Goal: Transaction & Acquisition: Purchase product/service

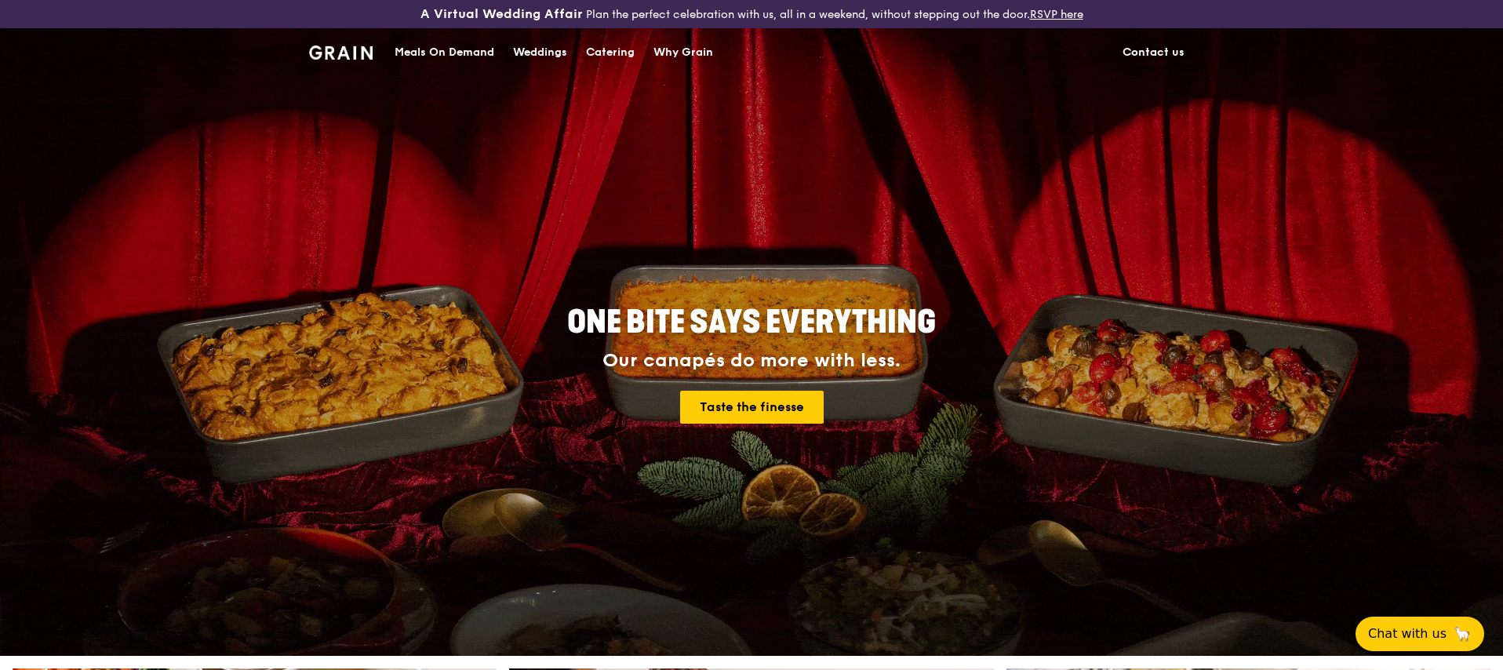
click at [541, 54] on div "Weddings" at bounding box center [540, 52] width 54 height 47
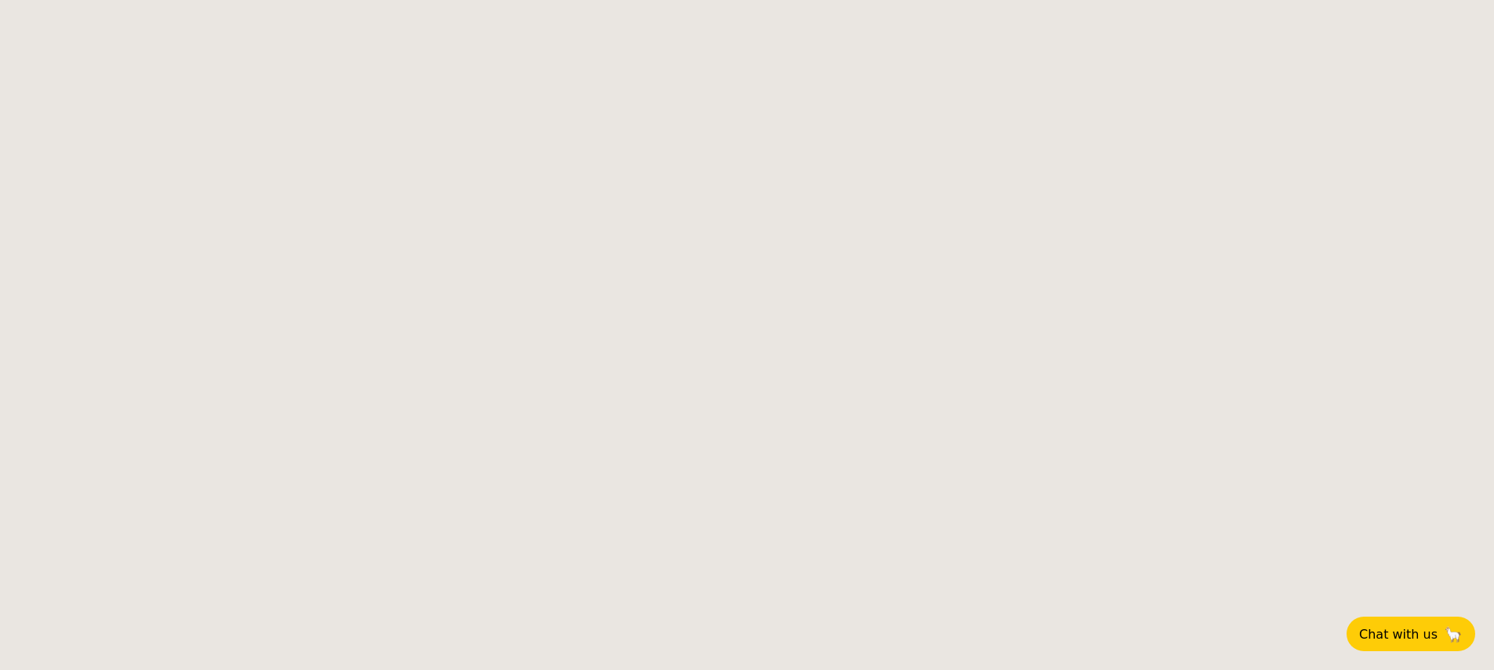
select select
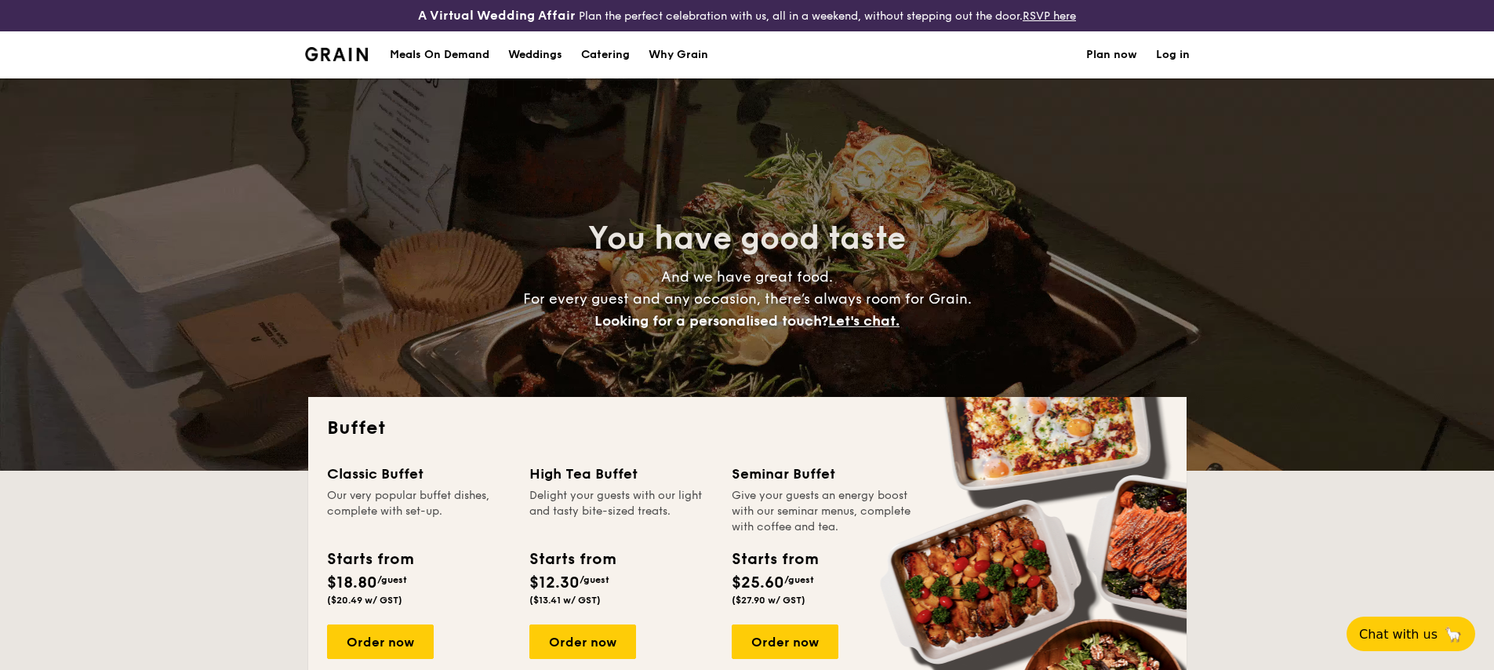
scroll to position [264, 0]
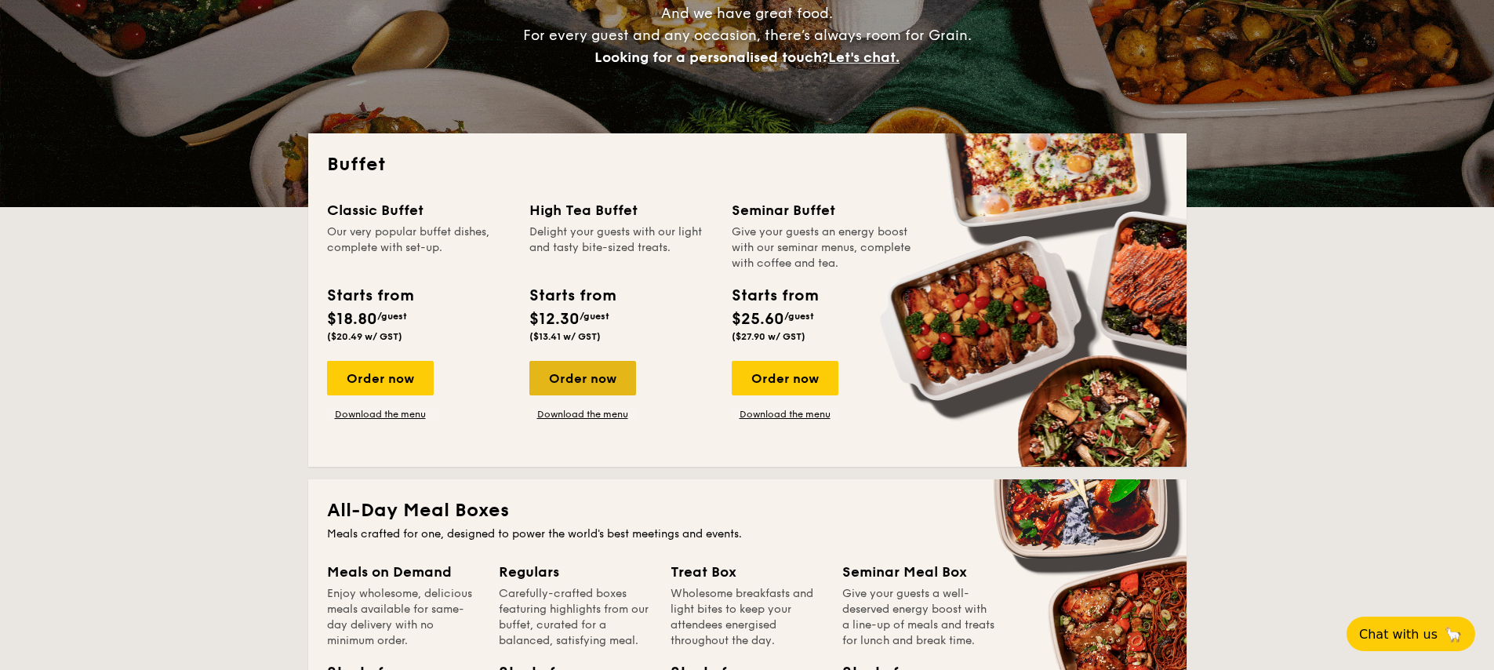
click at [588, 382] on div "Order now" at bounding box center [583, 378] width 107 height 35
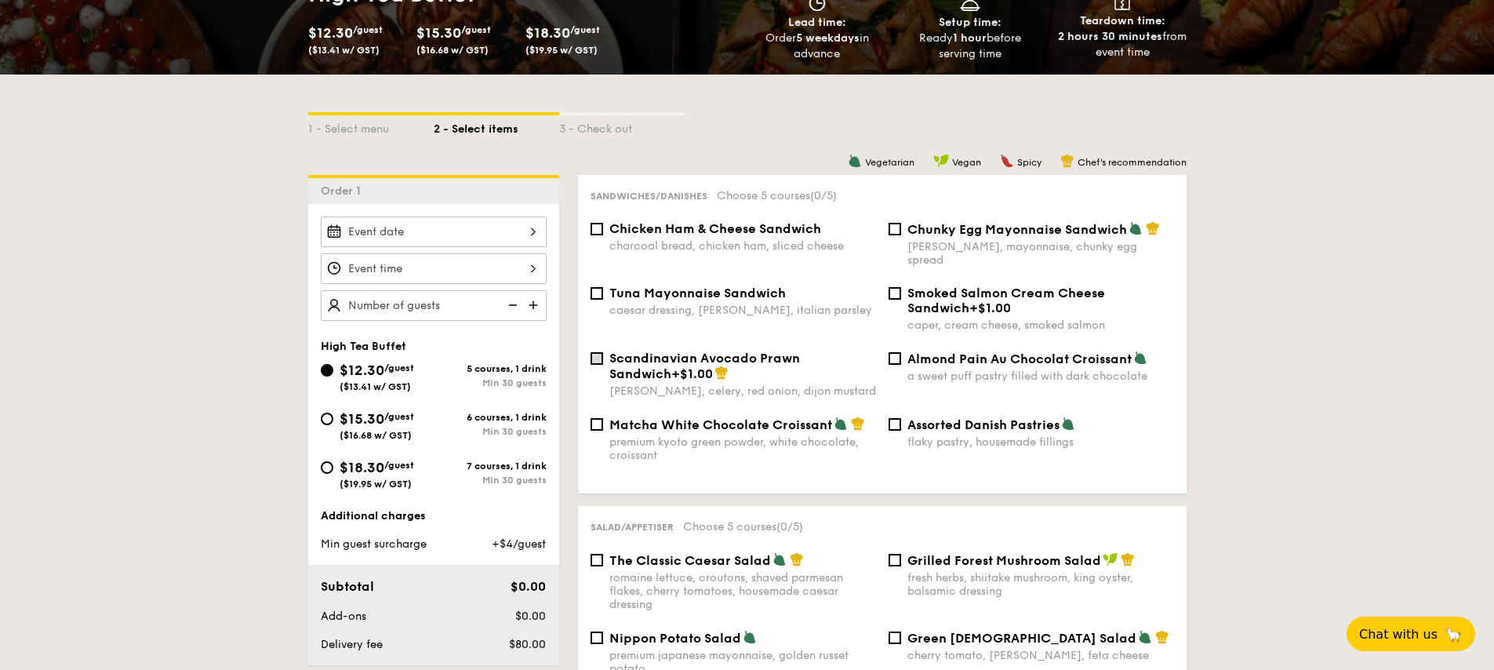
scroll to position [309, 0]
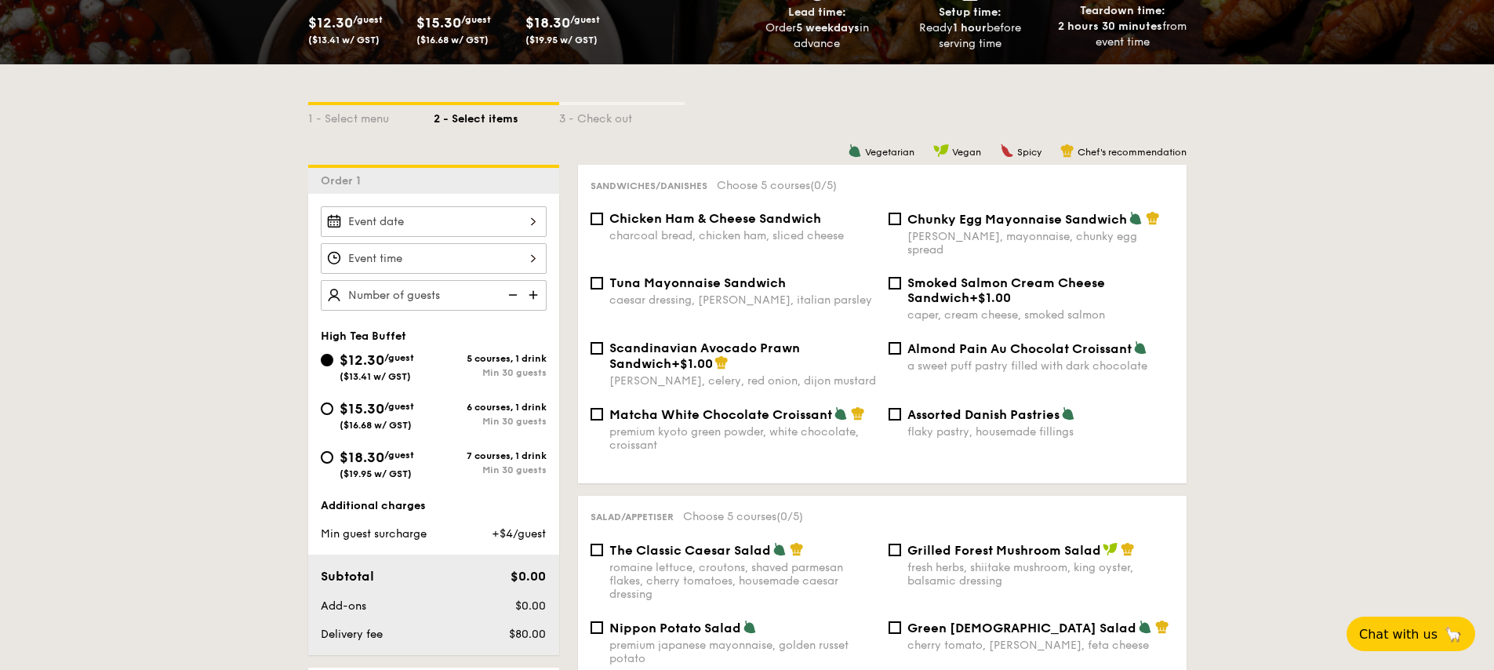
click at [897, 242] on label "Chunky Egg Mayonnaise Sandwich dijon mustard, mayonnaise, chunky egg spread" at bounding box center [1032, 249] width 286 height 15
click at [897, 225] on input "Chunky Egg Mayonnaise Sandwich dijon mustard, mayonnaise, chunky egg spread" at bounding box center [895, 219] width 13 height 13
checkbox input "true"
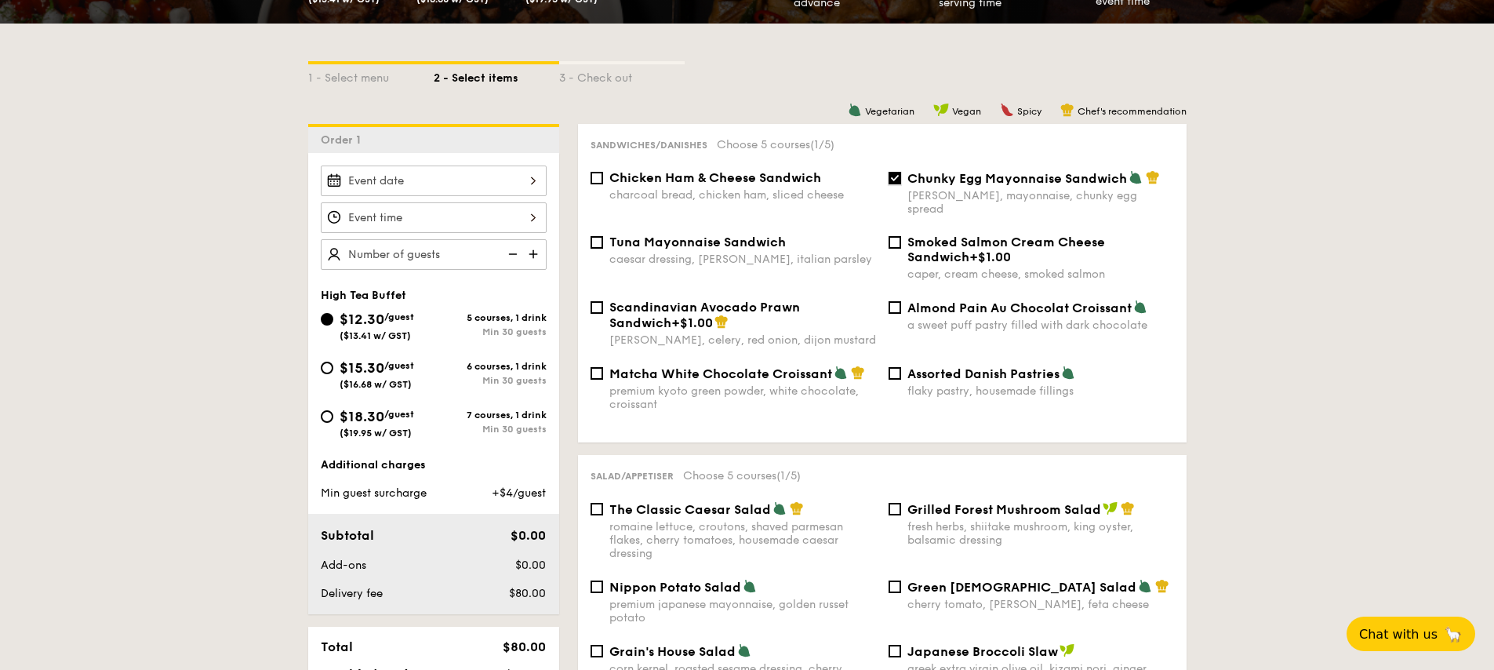
scroll to position [360, 0]
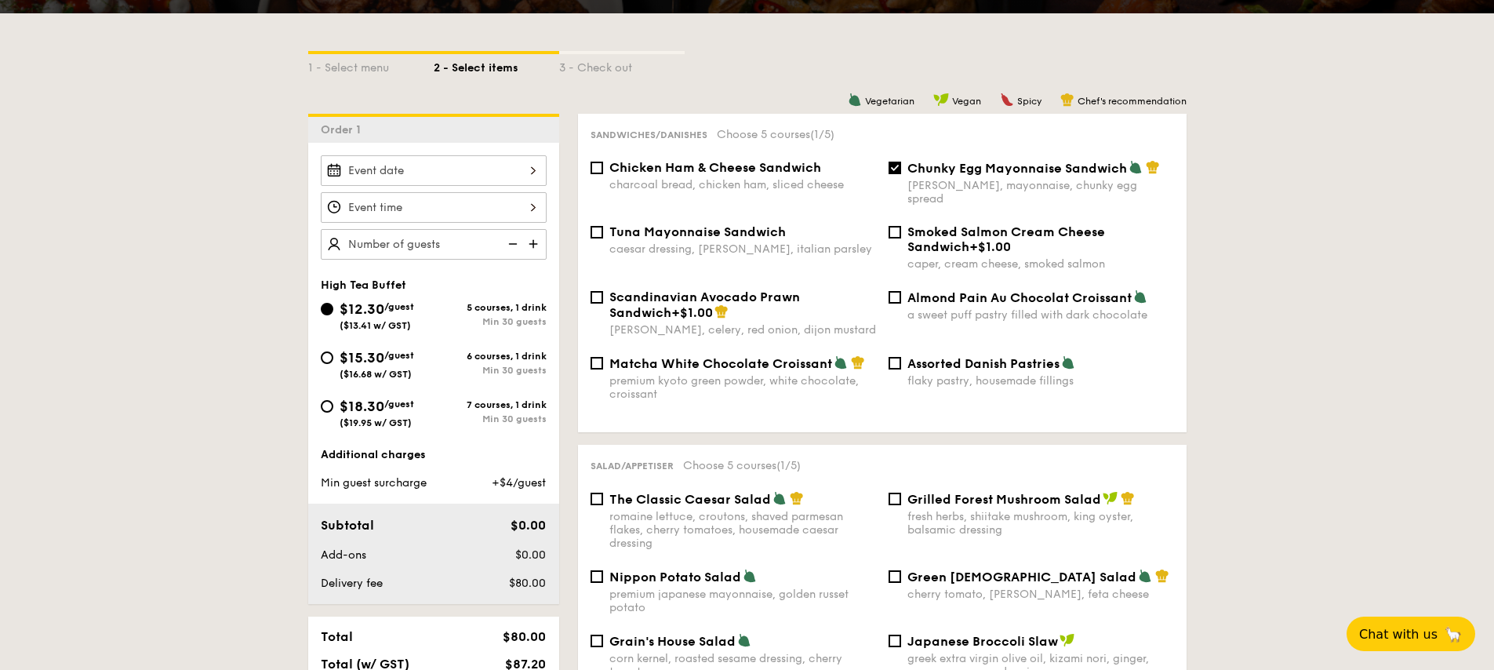
click at [919, 224] on span "Smoked Salmon Cream Cheese Sandwich" at bounding box center [1007, 239] width 198 height 30
click at [901, 226] on input "Smoked Salmon Cream Cheese Sandwich +$1.00 caper, cream cheese, smoked salmon" at bounding box center [895, 232] width 13 height 13
checkbox input "true"
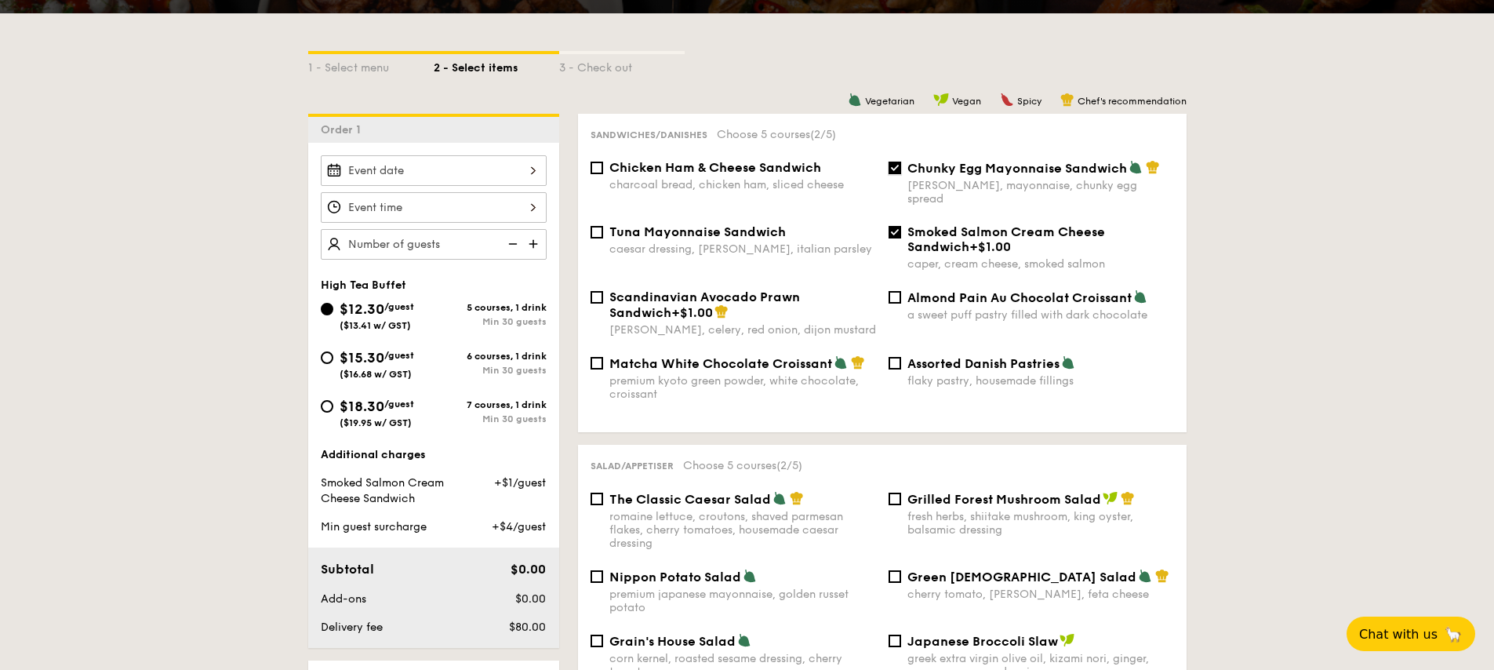
click at [889, 168] on input "Chunky Egg Mayonnaise Sandwich dijon mustard, mayonnaise, chunky egg spread" at bounding box center [895, 168] width 13 height 13
checkbox input "false"
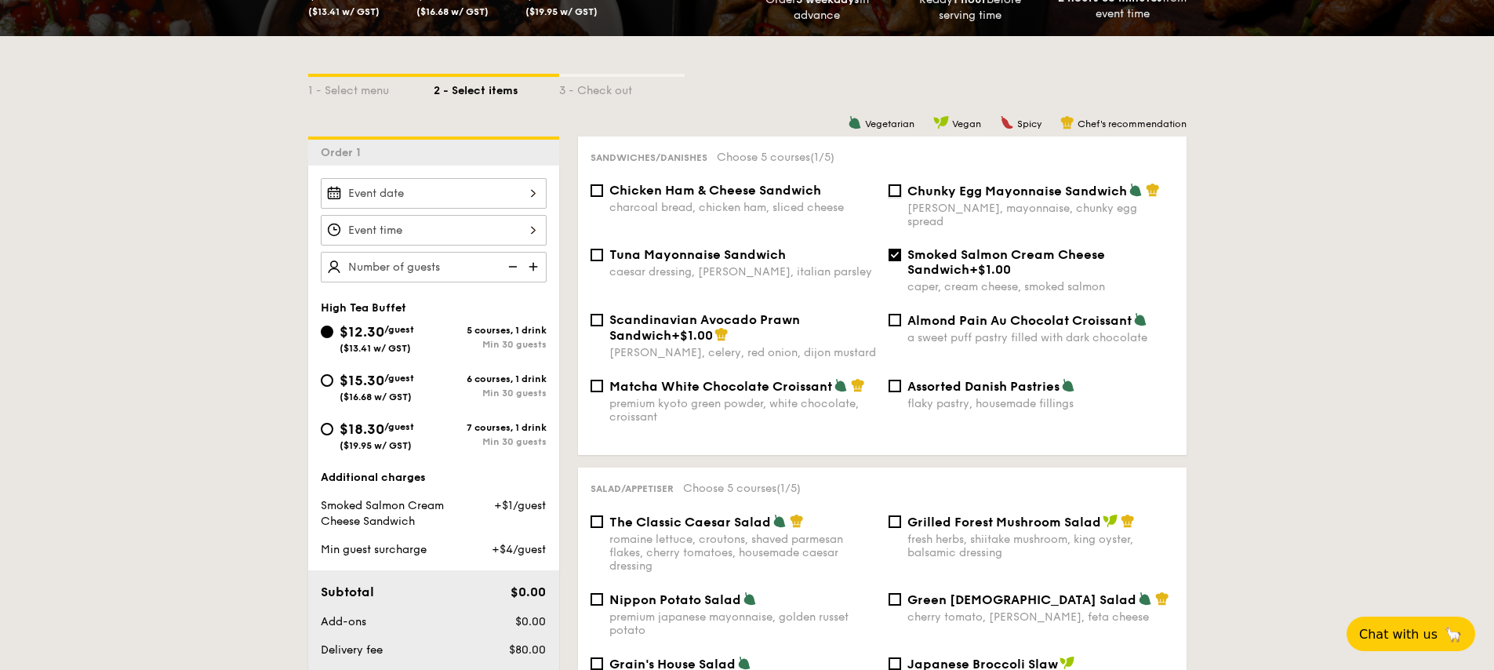
scroll to position [358, 0]
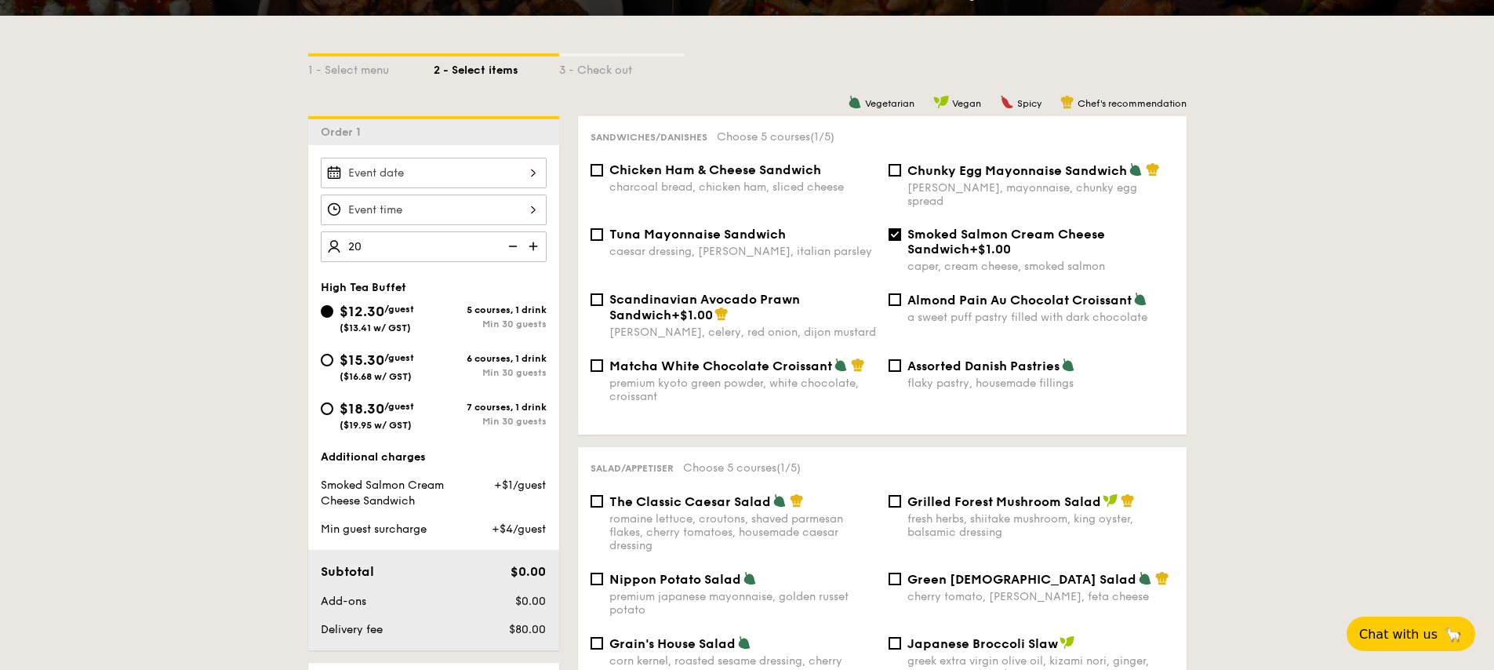
type input "20 guests"
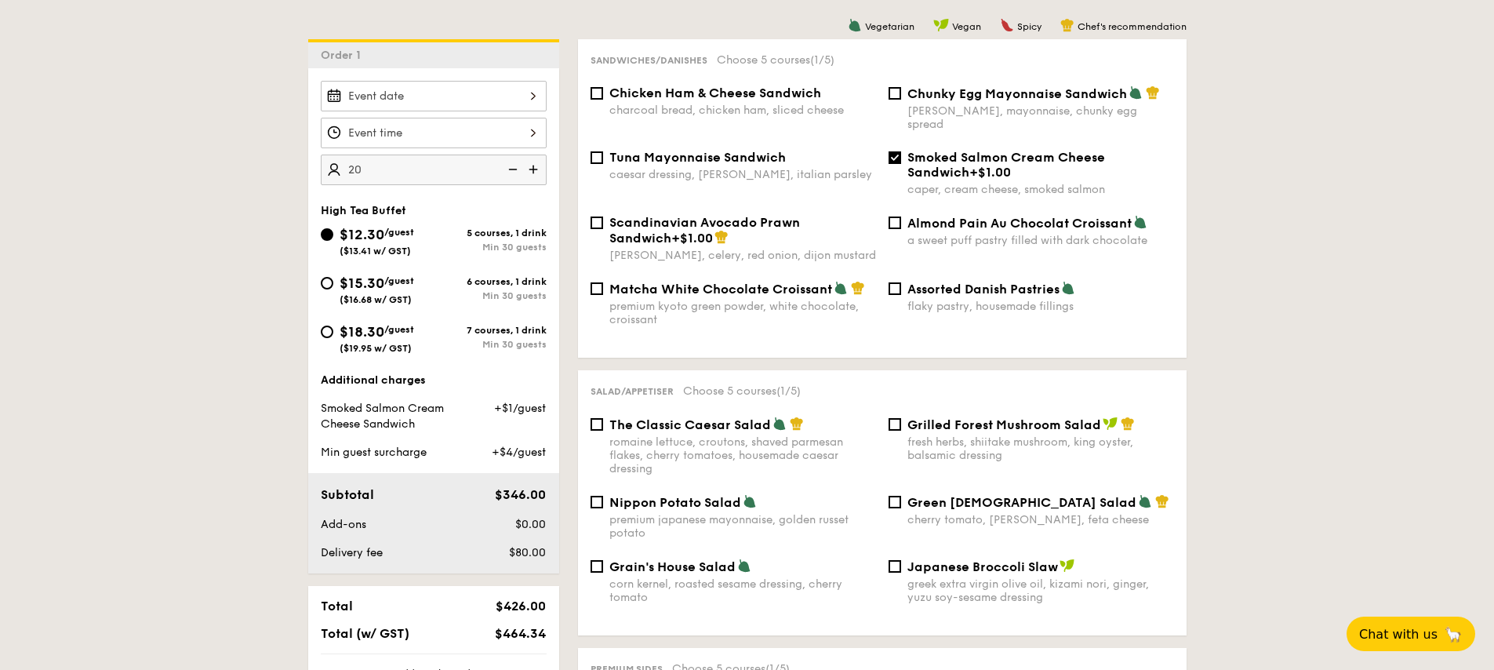
scroll to position [424, 0]
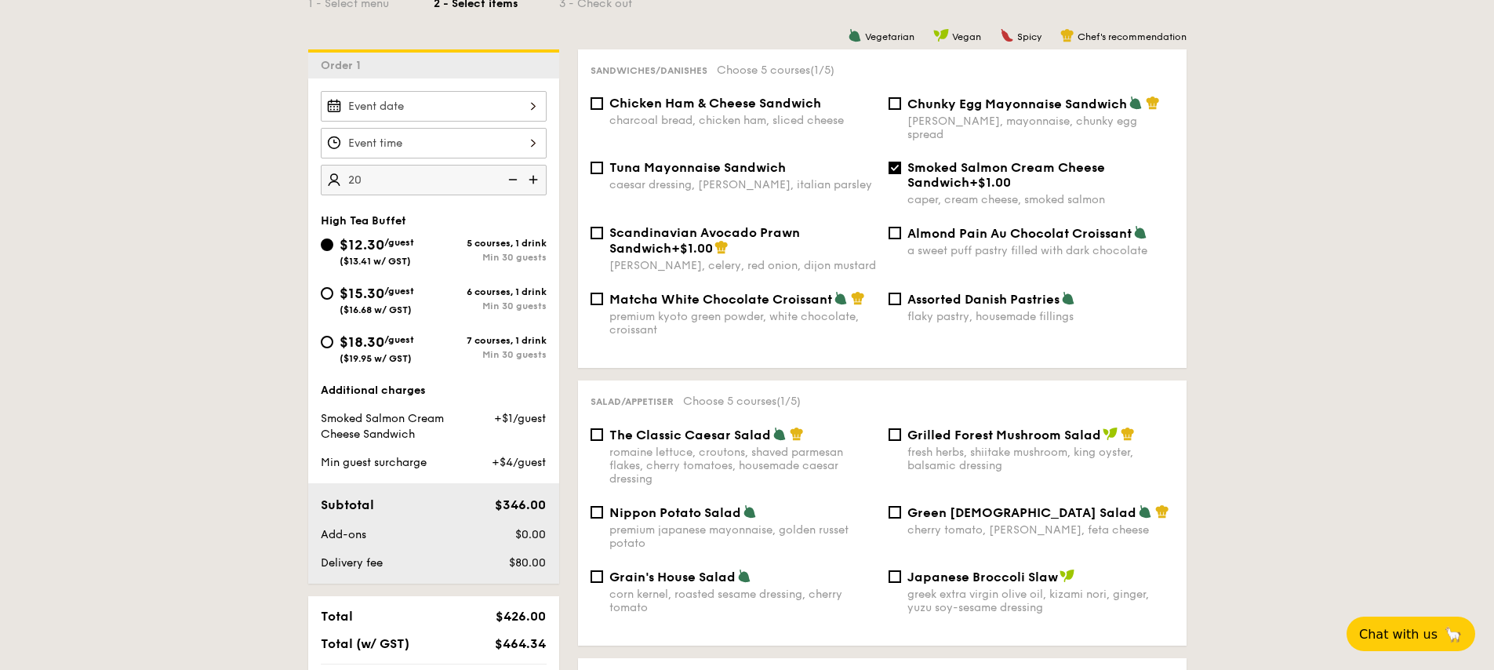
click at [911, 107] on span "Chunky Egg Mayonnaise Sandwich" at bounding box center [1018, 103] width 220 height 15
click at [901, 107] on input "Chunky Egg Mayonnaise Sandwich dijon mustard, mayonnaise, chunky egg spread" at bounding box center [895, 103] width 13 height 13
checkbox input "true"
click at [897, 162] on input "Smoked Salmon Cream Cheese Sandwich +$1.00 caper, cream cheese, smoked salmon" at bounding box center [895, 168] width 13 height 13
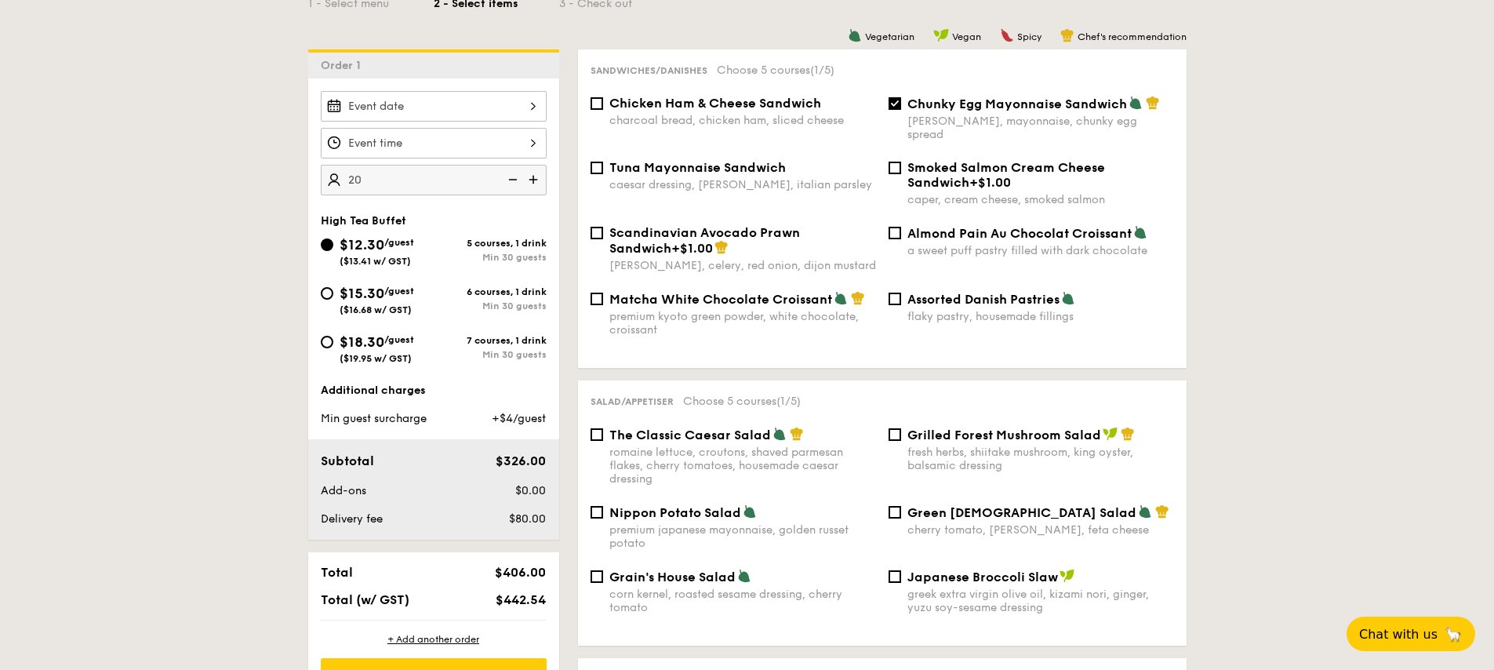
click at [901, 98] on div "Chunky Egg Mayonnaise Sandwich dijon mustard, mayonnaise, chunky egg spread" at bounding box center [1032, 119] width 298 height 46
click at [916, 160] on span "Smoked Salmon Cream Cheese Sandwich" at bounding box center [1007, 175] width 198 height 30
click at [901, 162] on input "Smoked Salmon Cream Cheese Sandwich +$1.00 caper, cream cheese, smoked salmon" at bounding box center [895, 168] width 13 height 13
checkbox input "true"
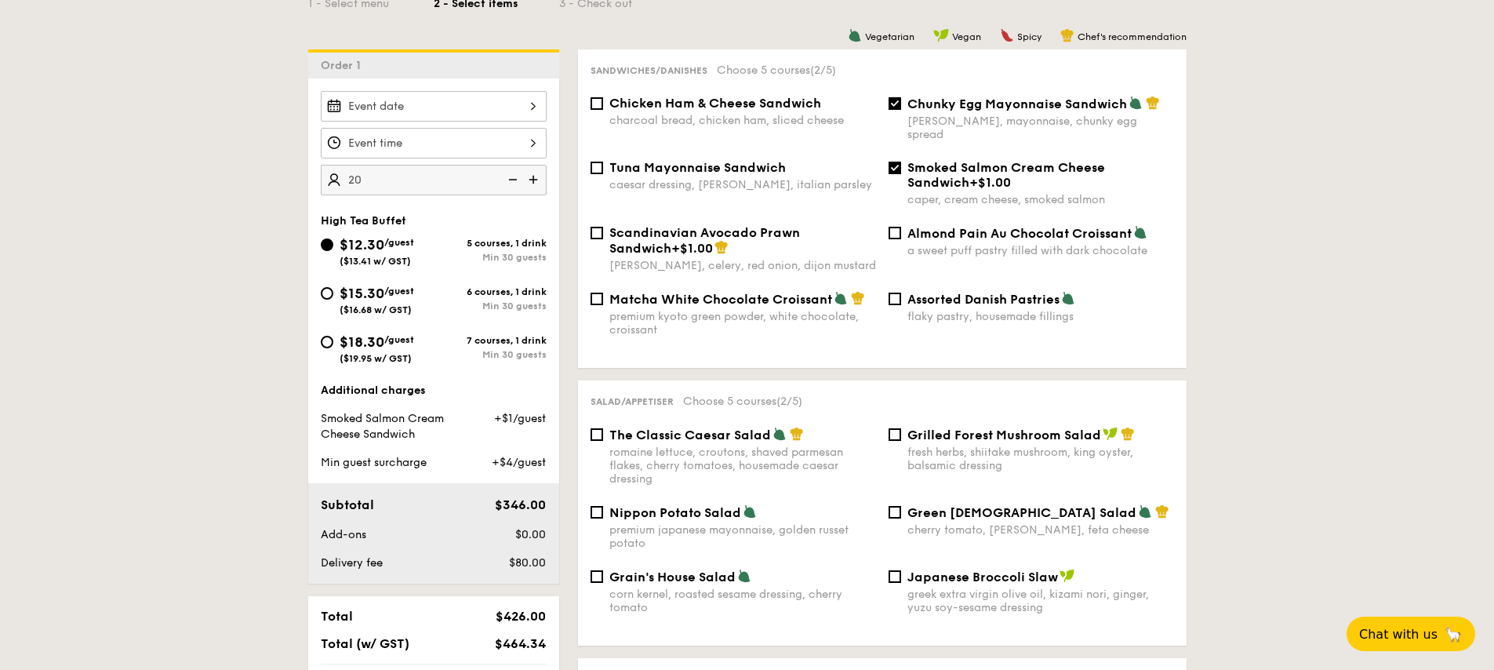
click at [900, 110] on div "Chunky Egg Mayonnaise Sandwich dijon mustard, mayonnaise, chunky egg spread" at bounding box center [1032, 119] width 298 height 46
click at [895, 104] on input "Chunky Egg Mayonnaise Sandwich dijon mustard, mayonnaise, chunky egg spread" at bounding box center [895, 103] width 13 height 13
checkbox input "false"
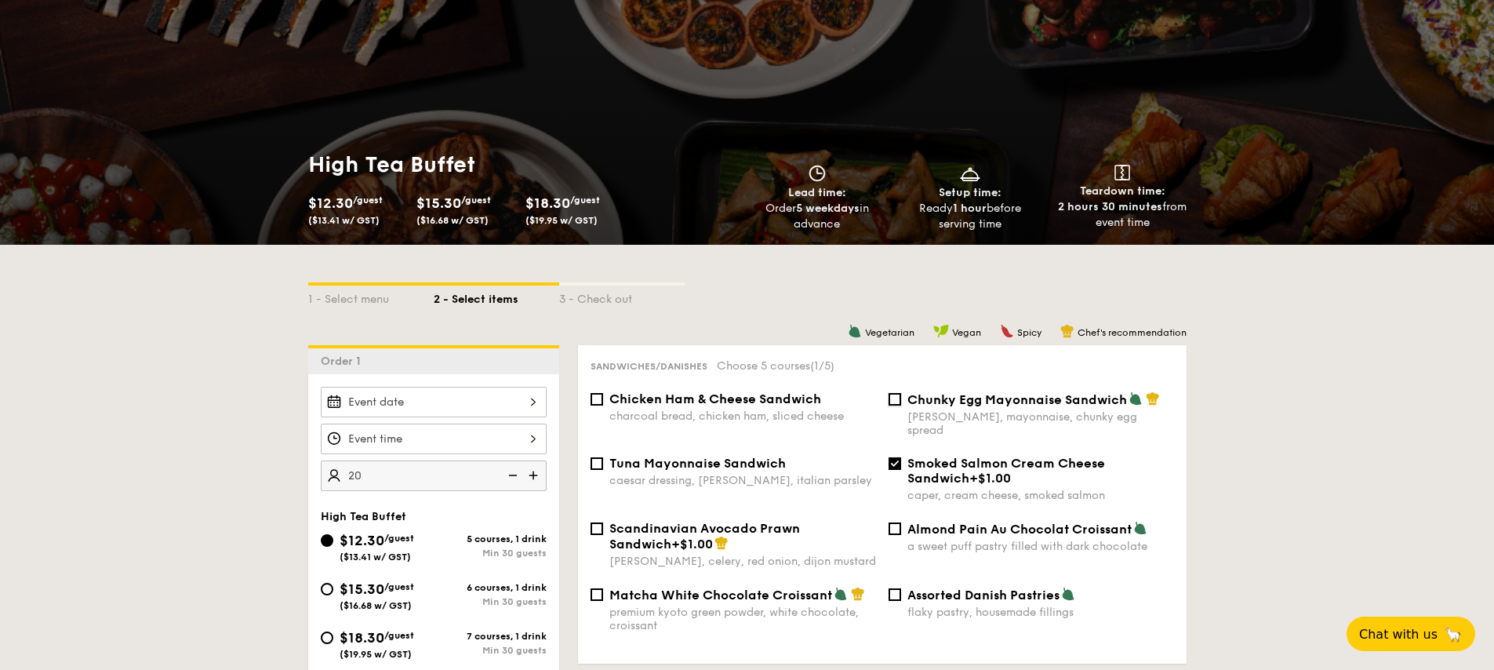
scroll to position [0, 0]
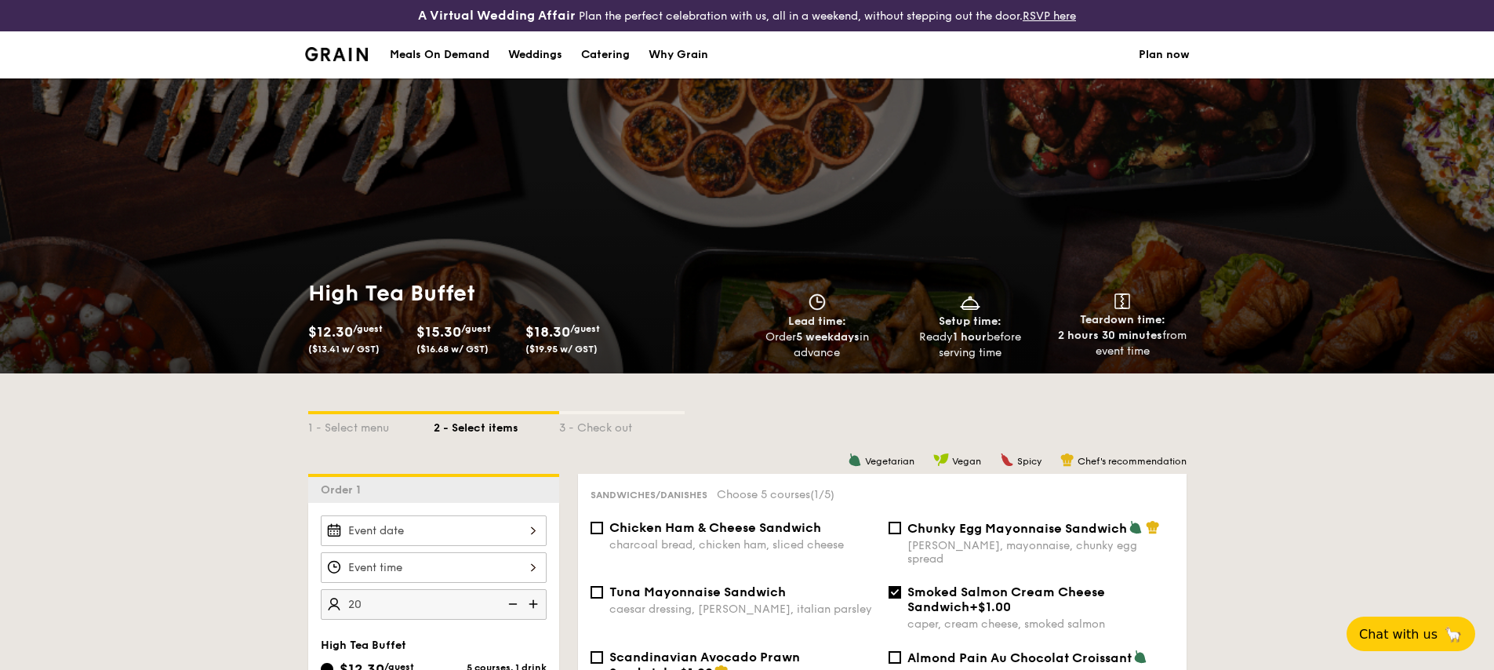
select select
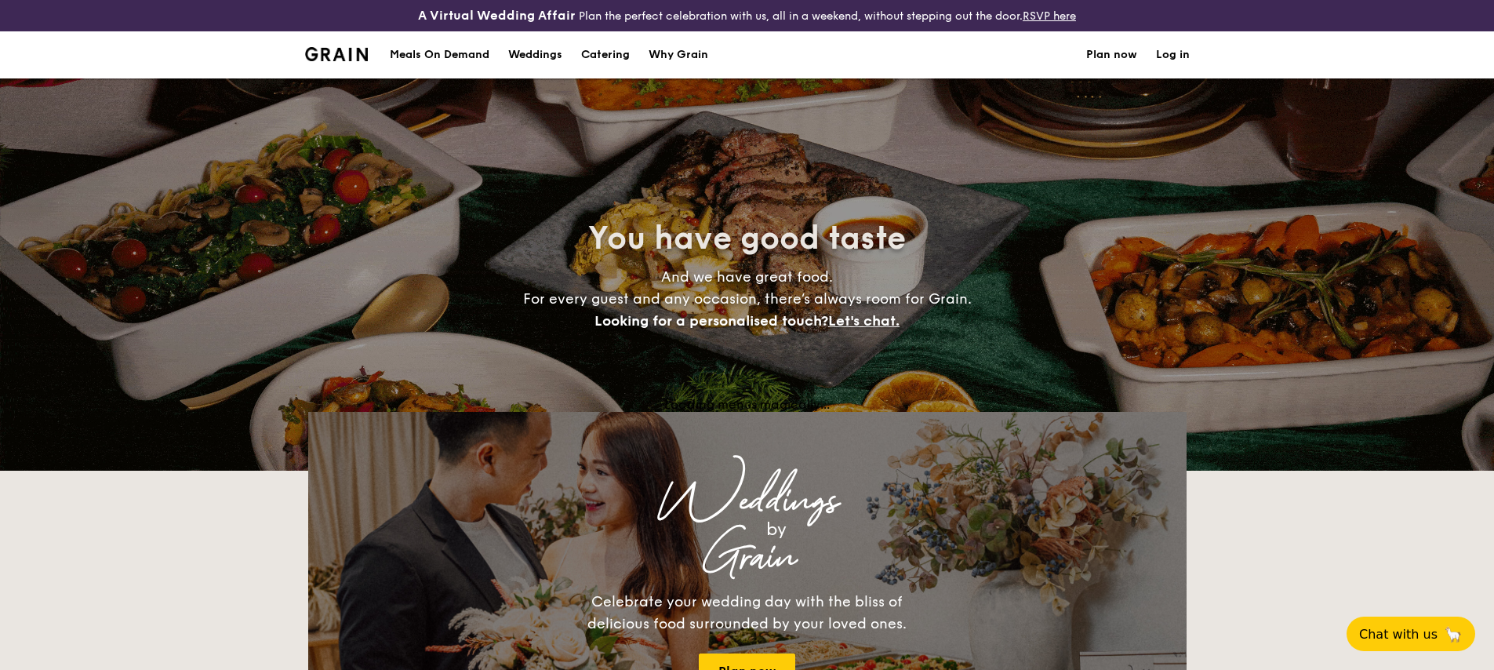
scroll to position [295, 0]
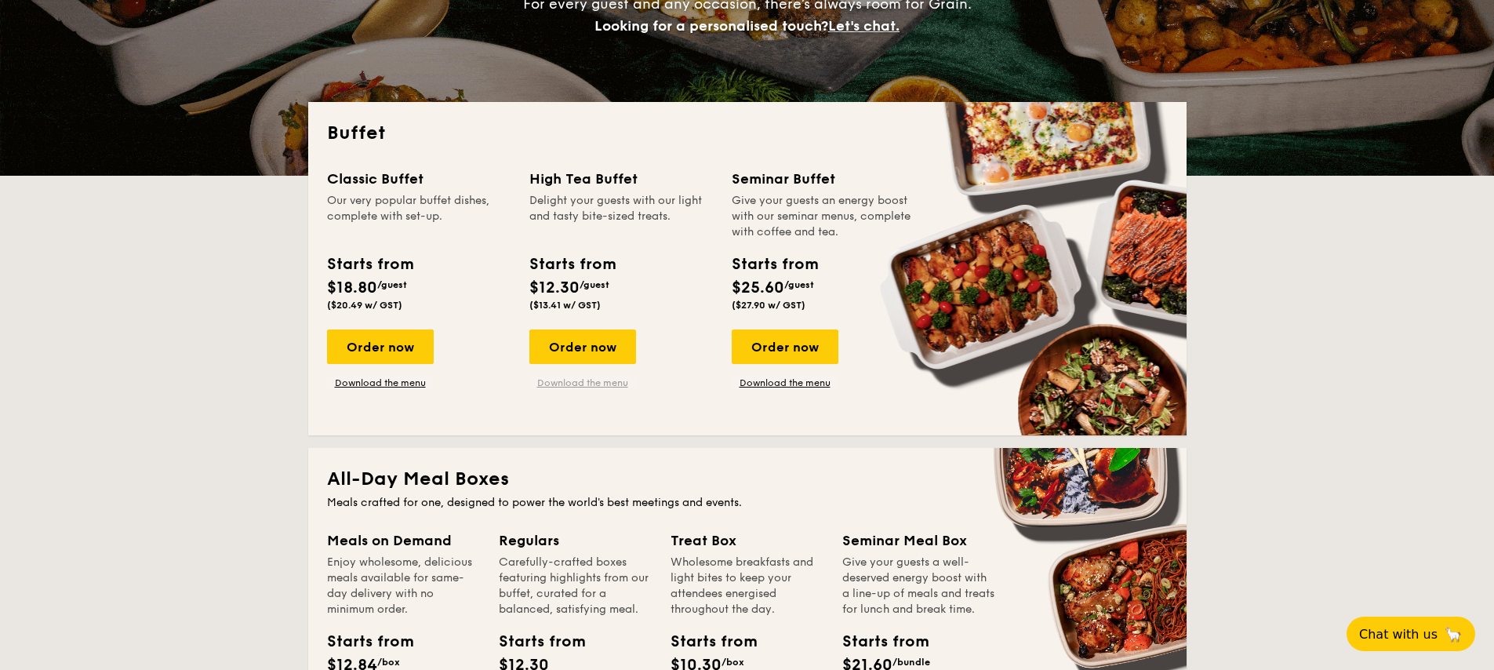
click at [619, 382] on link "Download the menu" at bounding box center [583, 383] width 107 height 13
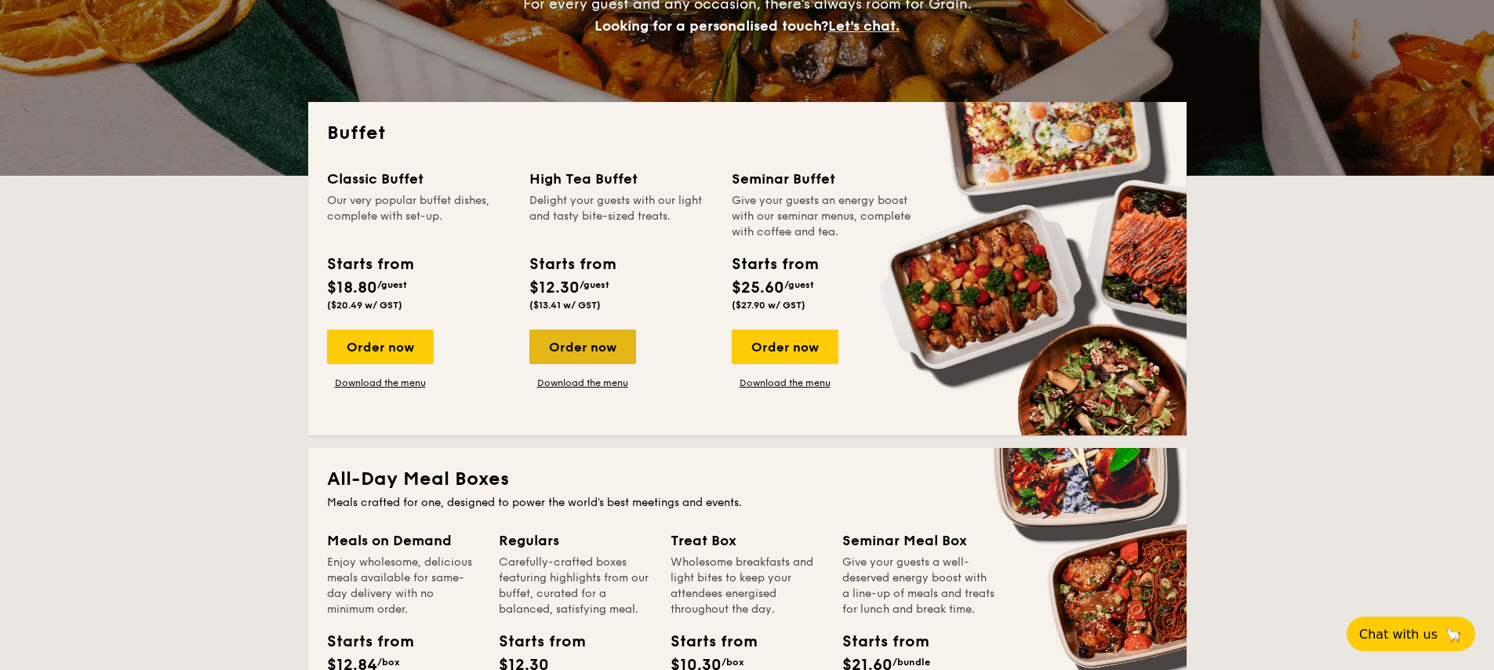
click at [591, 359] on div "Order now" at bounding box center [583, 346] width 107 height 35
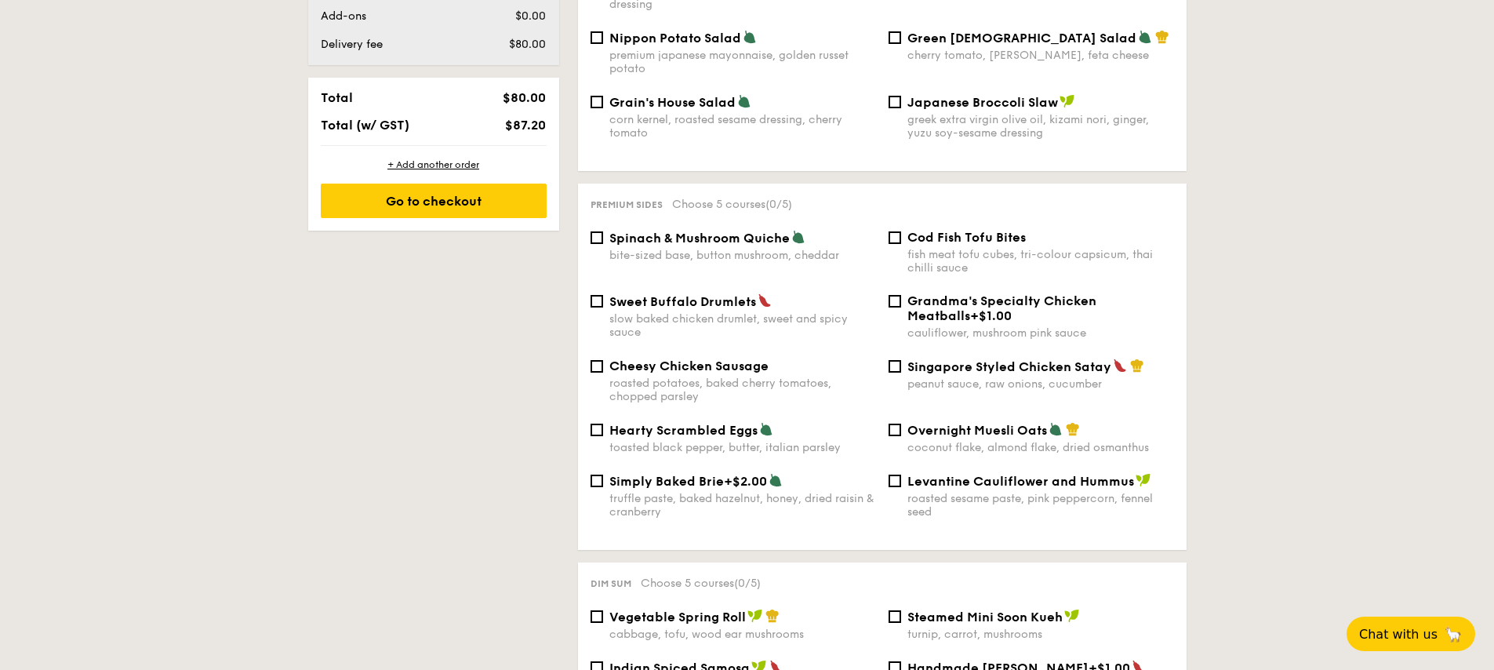
scroll to position [919, 0]
